Goal: Transaction & Acquisition: Purchase product/service

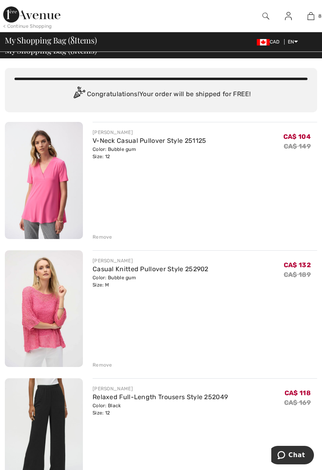
scroll to position [9, 0]
click at [111, 271] on link "Casual Knitted Pullover Style 252902" at bounding box center [151, 270] width 116 height 8
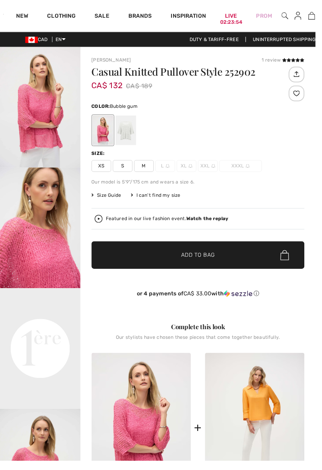
checkbox input "true"
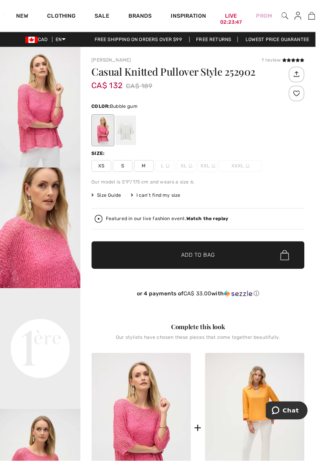
click at [133, 131] on div at bounding box center [128, 133] width 21 height 30
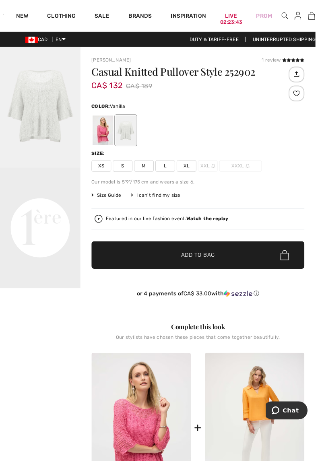
click at [170, 165] on span "L" at bounding box center [169, 170] width 20 height 12
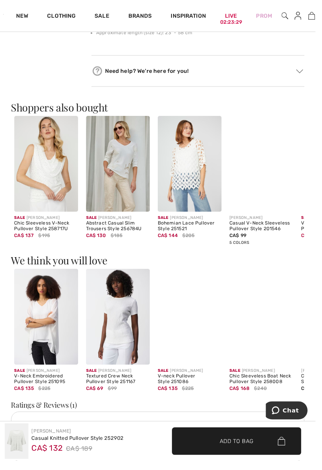
scroll to position [632, 0]
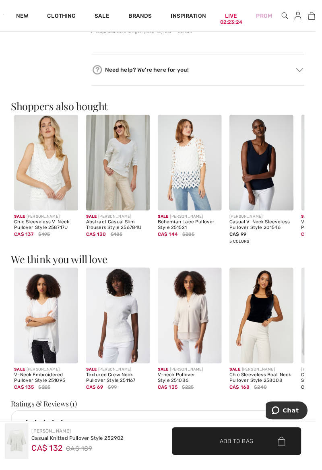
click at [197, 322] on img at bounding box center [193, 322] width 65 height 98
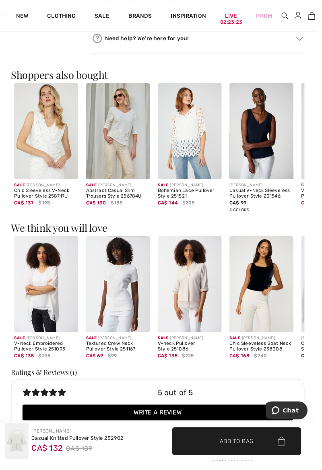
scroll to position [671, 0]
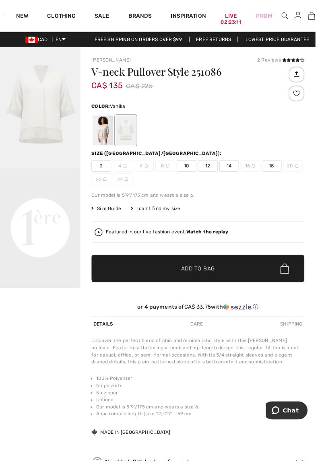
click at [104, 129] on div at bounding box center [105, 133] width 21 height 30
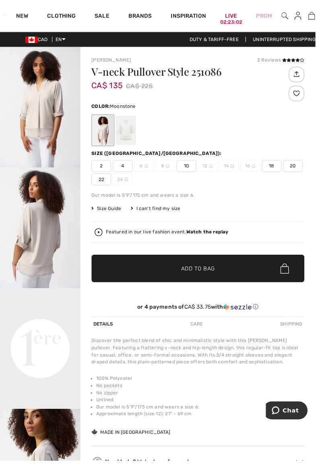
click at [132, 131] on div at bounding box center [128, 133] width 21 height 30
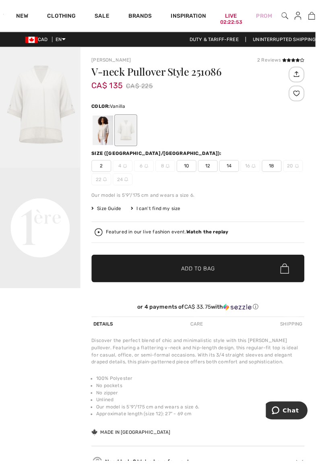
click at [234, 167] on span "14" at bounding box center [234, 170] width 20 height 12
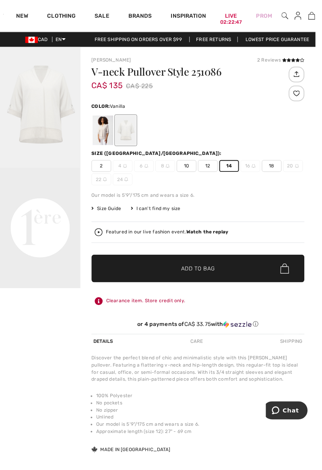
click at [234, 272] on span "✔ Added to Bag Add to Bag" at bounding box center [202, 274] width 218 height 28
click at [110, 215] on span "Size Guide" at bounding box center [108, 212] width 30 height 7
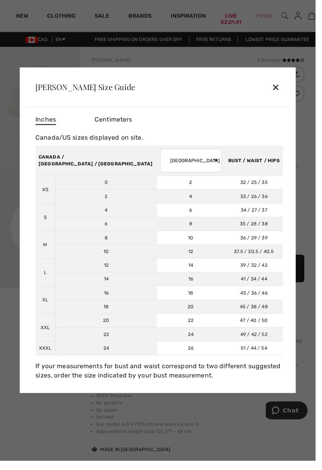
click at [284, 97] on div "✕" at bounding box center [282, 89] width 8 height 17
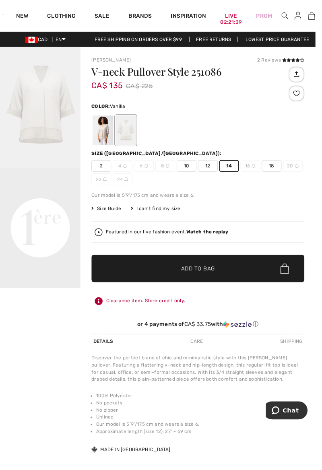
click at [240, 272] on span "✔ Added to Bag Add to Bag" at bounding box center [202, 274] width 218 height 28
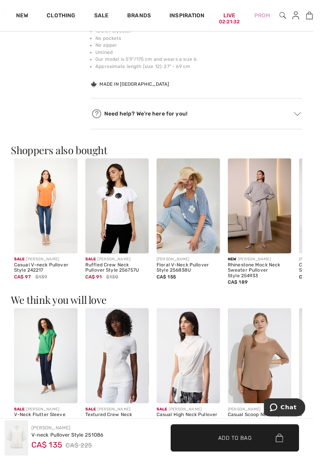
scroll to position [374, 0]
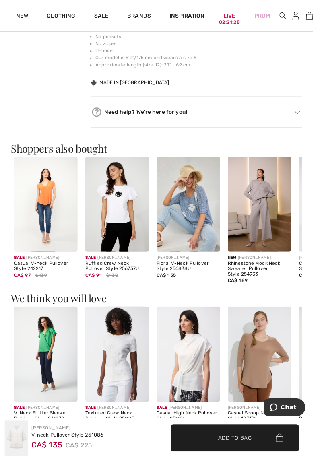
click at [48, 367] on img at bounding box center [47, 364] width 65 height 98
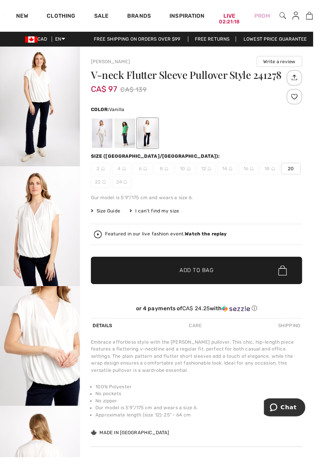
click at [128, 139] on div at bounding box center [128, 137] width 21 height 30
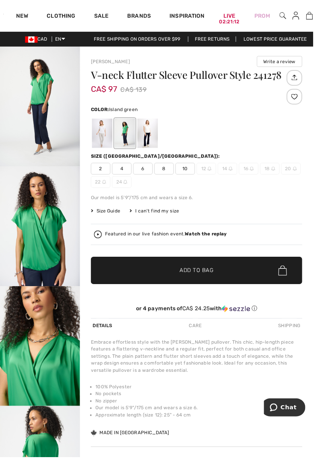
click at [109, 139] on div at bounding box center [105, 137] width 21 height 30
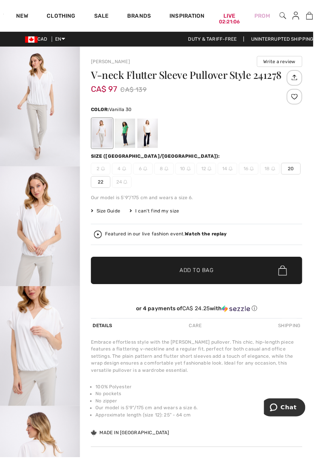
click at [238, 24] on div "02:21:06" at bounding box center [236, 23] width 22 height 8
